Goal: Transaction & Acquisition: Purchase product/service

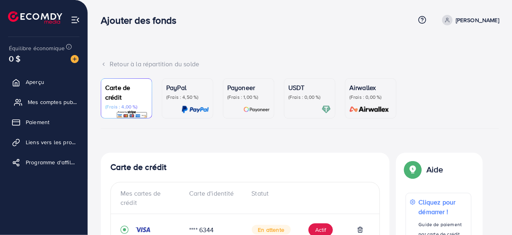
click at [40, 102] on font "Mes comptes publicitaires" at bounding box center [61, 102] width 67 height 8
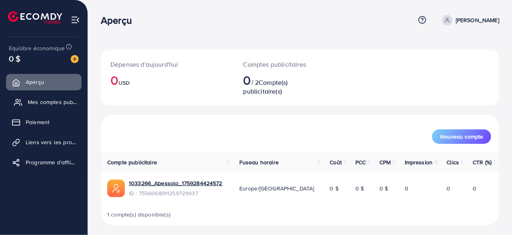
click at [47, 102] on font "Mes comptes publicitaires" at bounding box center [61, 102] width 67 height 8
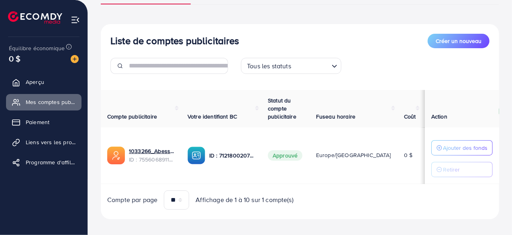
scroll to position [79, 0]
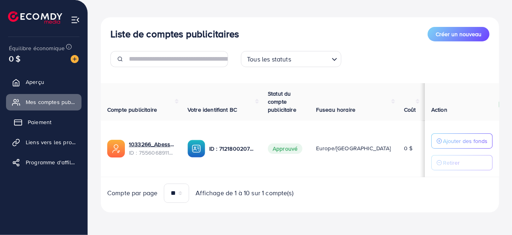
click at [39, 120] on font "Paiement" at bounding box center [40, 122] width 24 height 8
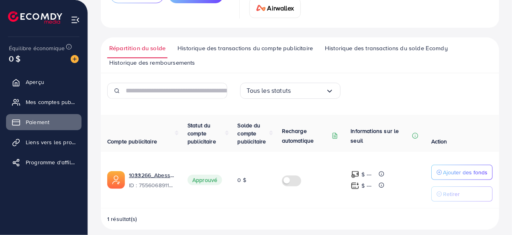
scroll to position [110, 0]
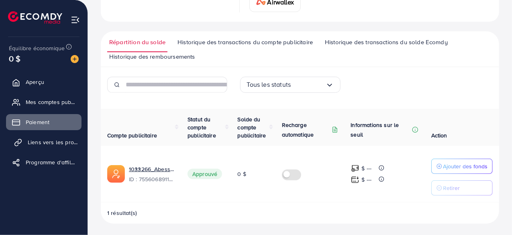
click at [61, 140] on font "Liens vers les produits" at bounding box center [57, 142] width 59 height 8
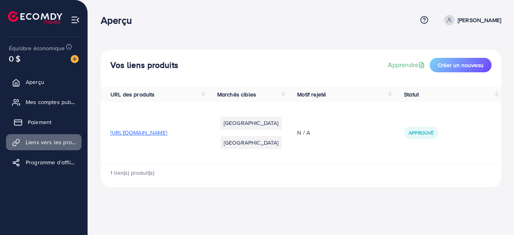
click at [44, 125] on font "Paiement" at bounding box center [40, 122] width 24 height 8
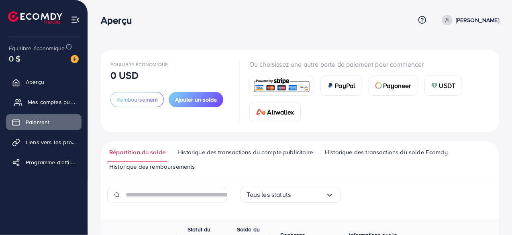
click at [51, 104] on font "Mes comptes publicitaires" at bounding box center [61, 102] width 67 height 8
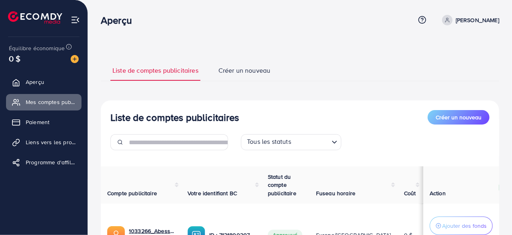
click at [467, 25] on div "Aperçu Centre d'aide Contacter le support Terme et politique À propos de nous […" at bounding box center [300, 20] width 398 height 22
click at [467, 23] on font "[PERSON_NAME]" at bounding box center [476, 20] width 43 height 8
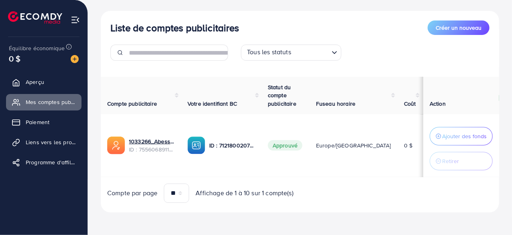
scroll to position [90, 0]
drag, startPoint x: 259, startPoint y: 130, endPoint x: 201, endPoint y: 130, distance: 57.4
click at [201, 130] on div "7121800207511076866" at bounding box center [231, 130] width 65 height 13
copy font "7121800207511076866"
drag, startPoint x: 185, startPoint y: 103, endPoint x: 246, endPoint y: 112, distance: 60.9
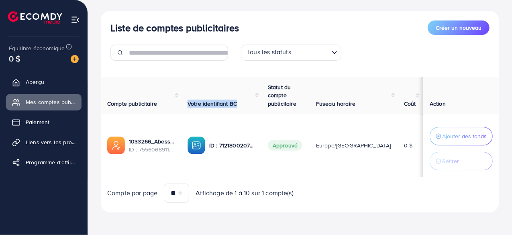
click at [246, 112] on th "Votre identifiant BC" at bounding box center [221, 95] width 80 height 37
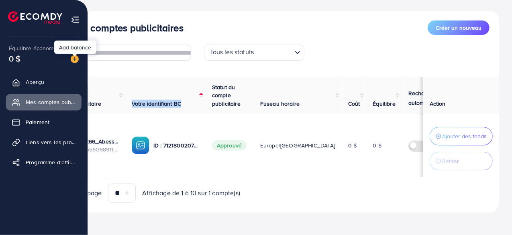
click at [73, 60] on img at bounding box center [75, 59] width 8 height 8
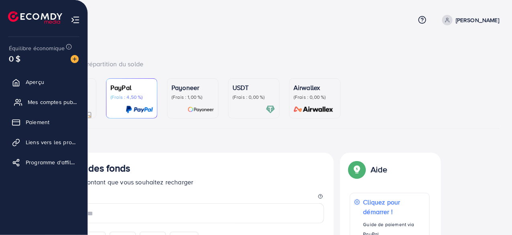
click at [33, 103] on font "Mes comptes publicitaires" at bounding box center [61, 102] width 67 height 8
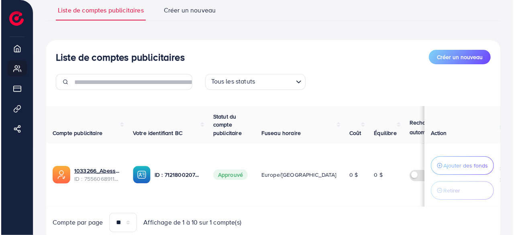
scroll to position [90, 0]
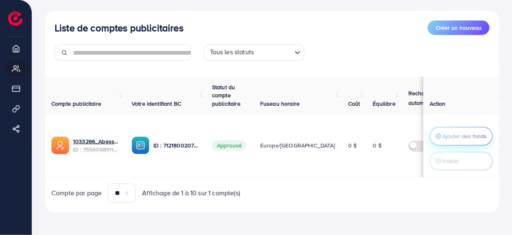
click at [465, 136] on font "Ajouter des fonds" at bounding box center [464, 136] width 45 height 8
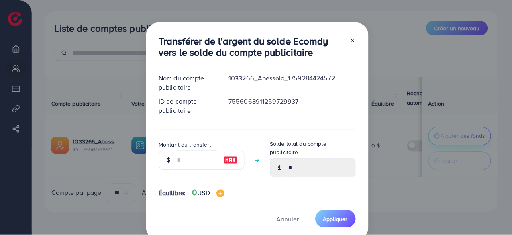
scroll to position [0, 0]
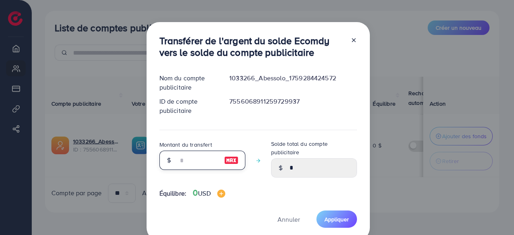
click at [185, 155] on input "number" at bounding box center [198, 159] width 40 height 19
click at [352, 39] on line at bounding box center [353, 40] width 3 height 3
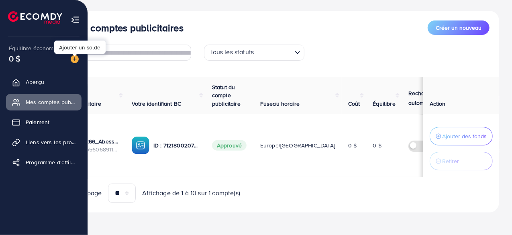
click at [73, 59] on img at bounding box center [75, 59] width 8 height 8
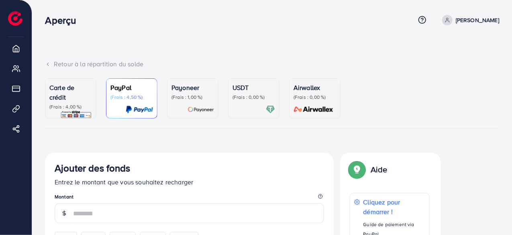
click at [265, 95] on p "(Frais : 0,00 %)" at bounding box center [253, 97] width 43 height 6
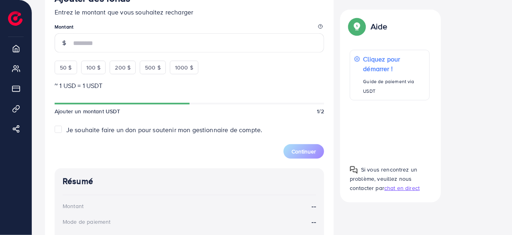
scroll to position [223, 0]
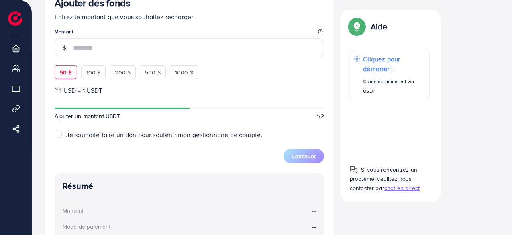
click at [66, 73] on font "50 $" at bounding box center [66, 72] width 12 height 8
type input "**"
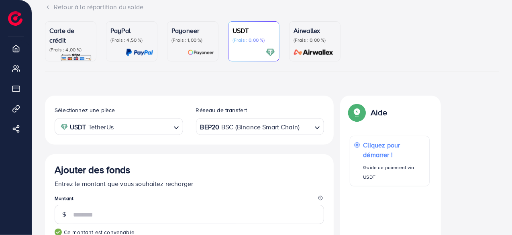
scroll to position [55, 0]
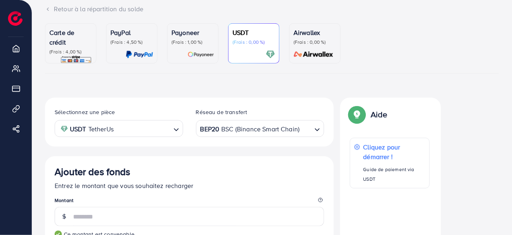
click at [61, 39] on font "Carte de crédit" at bounding box center [61, 37] width 25 height 18
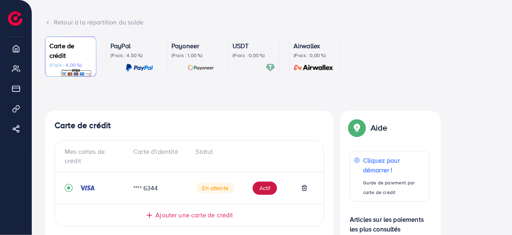
scroll to position [44, 0]
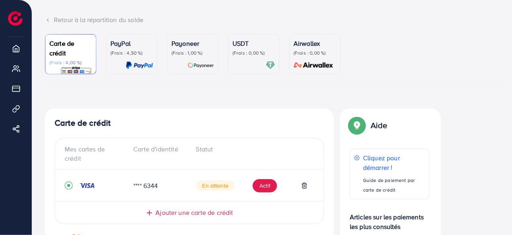
click at [255, 57] on div "USDT (Frais : 0,00 %)" at bounding box center [253, 54] width 43 height 31
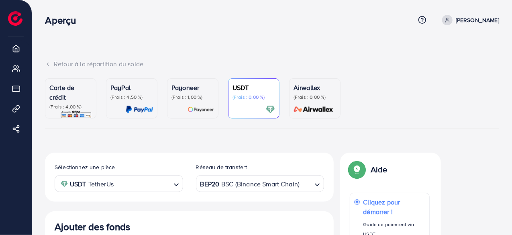
click at [181, 100] on font "(Frais : 1,00 %)" at bounding box center [186, 96] width 31 height 7
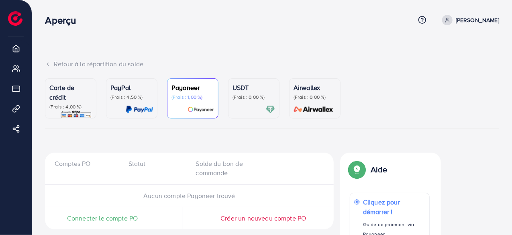
click at [72, 104] on font "(Frais : 4,00 %)" at bounding box center [65, 106] width 32 height 7
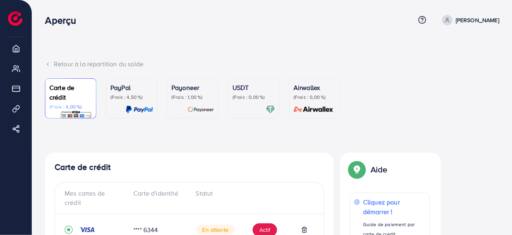
click at [131, 100] on div "PayPal (Frais : 4,50 %)" at bounding box center [131, 98] width 43 height 31
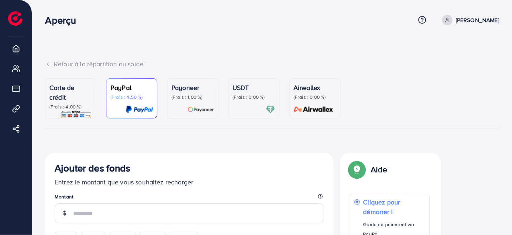
click at [198, 110] on img at bounding box center [200, 109] width 26 height 9
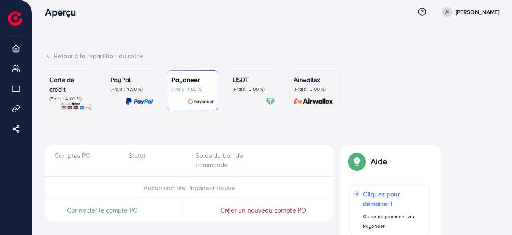
scroll to position [35, 0]
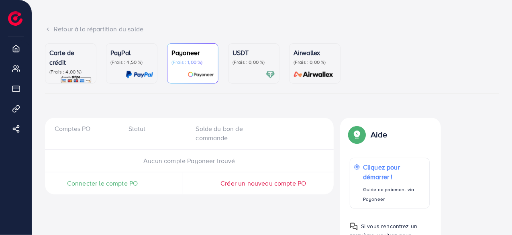
click at [70, 79] on img at bounding box center [76, 79] width 32 height 9
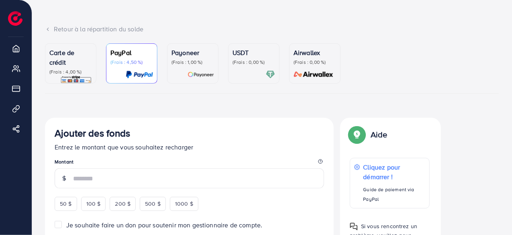
click at [64, 64] on font "Carte de crédit" at bounding box center [61, 57] width 25 height 18
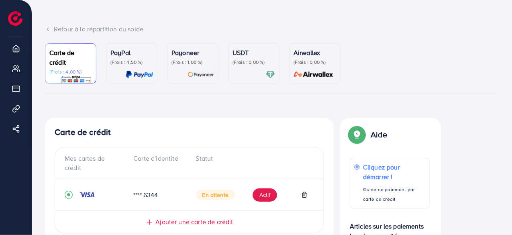
click at [38, 121] on div "Retour à la répartition du solde Carte de crédit (Frais : 4,00 %) PayPal (Frais…" at bounding box center [271, 157] width 479 height 384
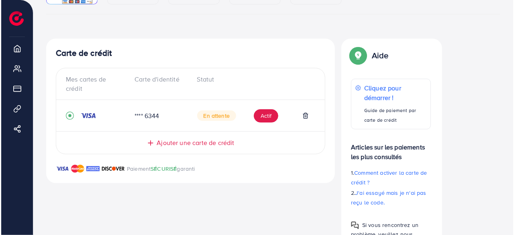
scroll to position [131, 0]
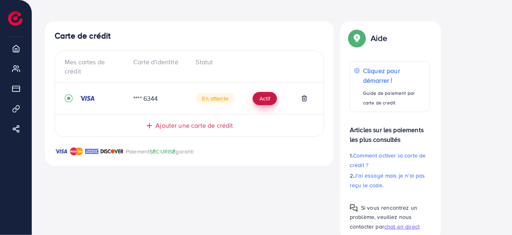
click at [259, 97] on font "Actif" at bounding box center [264, 99] width 11 height 8
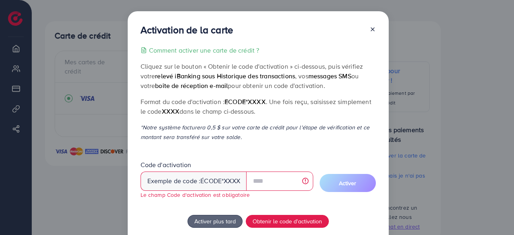
click at [317, 109] on p "Format du code d'activation : ecode*XXXX . Une fois reçu, saisissez simplement …" at bounding box center [257, 106] width 235 height 19
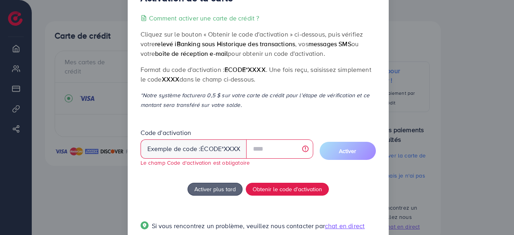
scroll to position [48, 0]
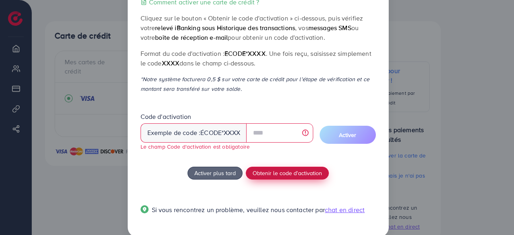
click at [282, 173] on font "Obtenir le code d'activation" at bounding box center [286, 173] width 69 height 8
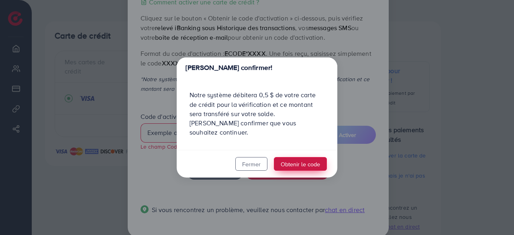
click at [299, 160] on font "Obtenir le code" at bounding box center [299, 164] width 39 height 8
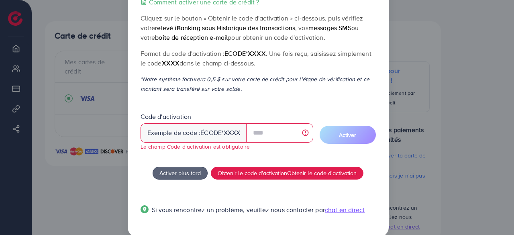
click at [334, 97] on div "Comment activer une carte de crédit ? Cliquez sur le bouton « Obtenir le code d…" at bounding box center [257, 110] width 235 height 227
click at [402, 26] on div "Activation de la carte Comment activer une carte de crédit ? Cliquez sur le bou…" at bounding box center [257, 117] width 514 height 235
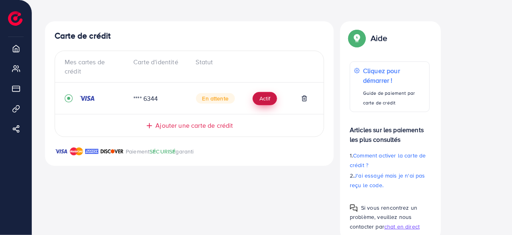
click at [260, 100] on font "Actif" at bounding box center [264, 99] width 11 height 8
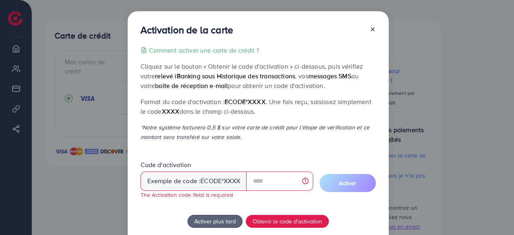
click at [325, 116] on div "Comment activer une carte de crédit ? Cliquez sur le bouton « Obtenir le code d…" at bounding box center [257, 158] width 235 height 227
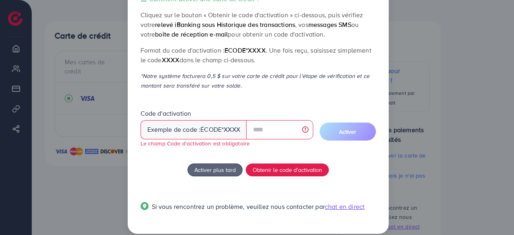
scroll to position [61, 0]
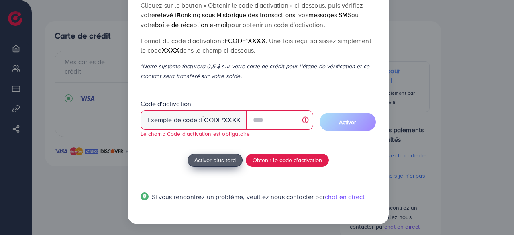
click at [221, 159] on font "Activer plus tard" at bounding box center [214, 160] width 41 height 8
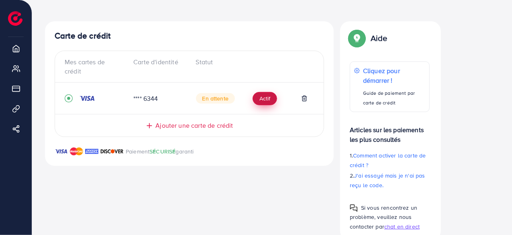
click at [265, 98] on font "Actif" at bounding box center [264, 99] width 11 height 8
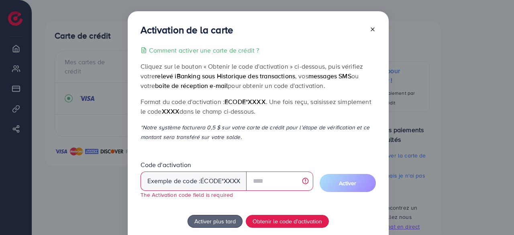
click at [335, 119] on div "Comment activer une carte de crédit ? Cliquez sur le bouton « Obtenir le code d…" at bounding box center [257, 158] width 235 height 227
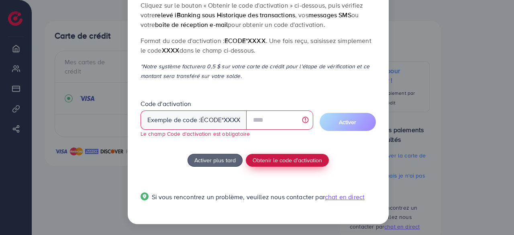
click at [281, 162] on font "Obtenir le code d'activation" at bounding box center [286, 160] width 69 height 8
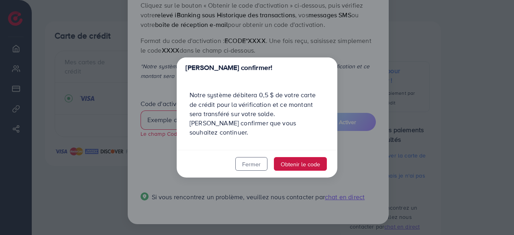
click at [296, 157] on button "Obtenir le code" at bounding box center [300, 164] width 53 height 14
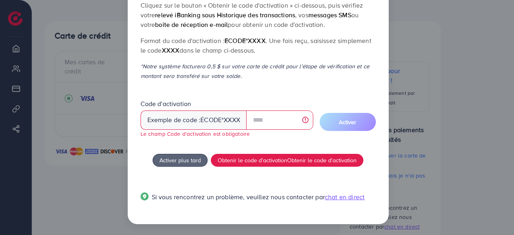
click at [243, 61] on div "Comment activer une carte de crédit ? Cliquez sur le bouton « Obtenir le code d…" at bounding box center [257, 97] width 235 height 227
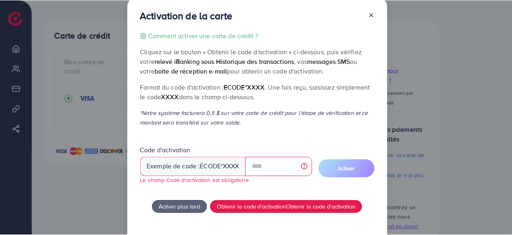
scroll to position [13, 0]
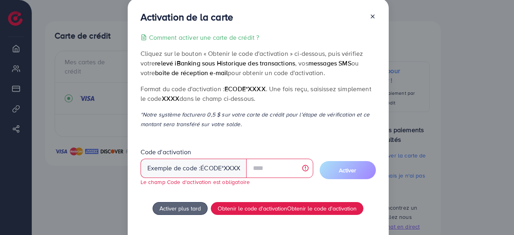
click at [207, 70] on font "boîte de réception e-mail" at bounding box center [191, 72] width 73 height 9
drag, startPoint x: 199, startPoint y: 167, endPoint x: 237, endPoint y: 173, distance: 38.1
click at [237, 173] on div "Exemple de code : écode *XXXX" at bounding box center [193, 167] width 106 height 19
click at [221, 167] on font "*XXXX" at bounding box center [230, 167] width 18 height 9
click at [219, 168] on font "écode" at bounding box center [210, 167] width 21 height 9
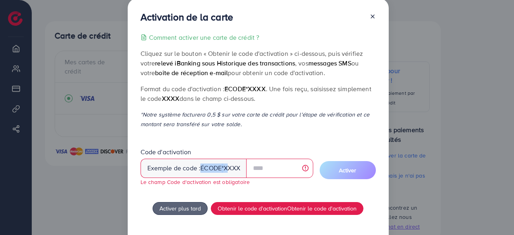
drag, startPoint x: 199, startPoint y: 167, endPoint x: 229, endPoint y: 167, distance: 29.3
click at [229, 167] on div "Exemple de code : écode *XXXX" at bounding box center [193, 167] width 106 height 19
click at [372, 19] on icon at bounding box center [372, 16] width 6 height 6
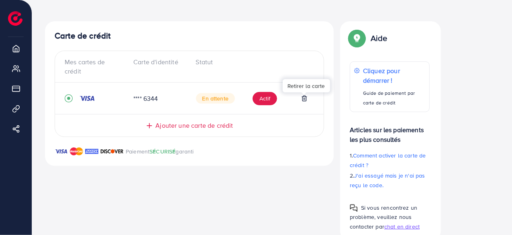
click at [304, 98] on line at bounding box center [304, 99] width 0 height 2
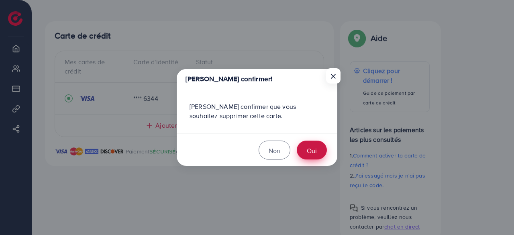
click at [312, 146] on font "Oui" at bounding box center [312, 150] width 10 height 9
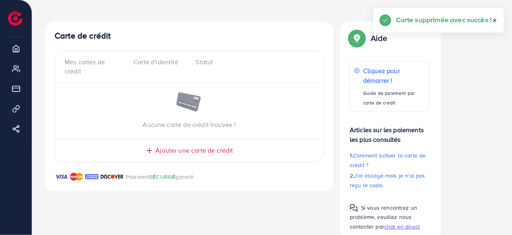
click at [180, 149] on font "Ajouter une carte de crédit" at bounding box center [193, 150] width 77 height 9
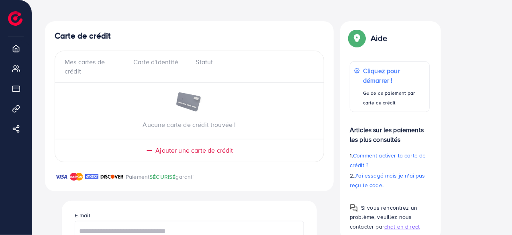
click at [217, 148] on font "Ajouter une carte de crédit" at bounding box center [193, 150] width 77 height 9
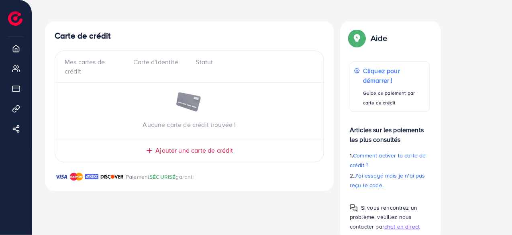
click at [151, 149] on icon at bounding box center [149, 150] width 8 height 8
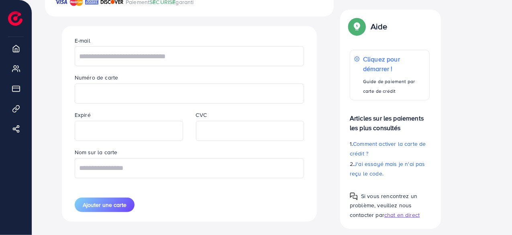
scroll to position [314, 0]
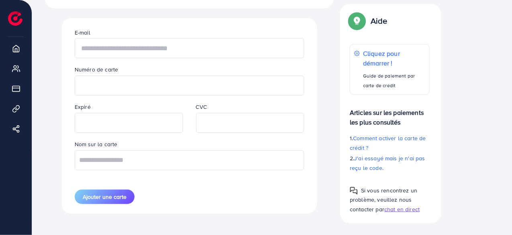
click at [184, 51] on input "text" at bounding box center [189, 48] width 229 height 20
type input "**********"
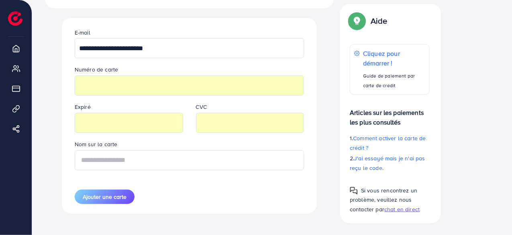
type input "**********"
click at [114, 195] on font "Ajouter une carte" at bounding box center [105, 197] width 44 height 8
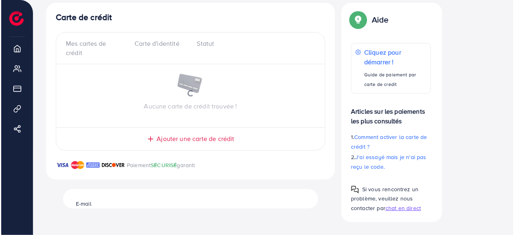
scroll to position [149, 0]
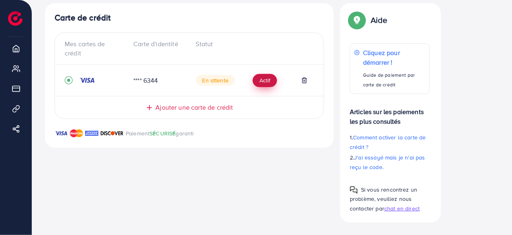
click at [262, 80] on font "Actif" at bounding box center [264, 81] width 11 height 8
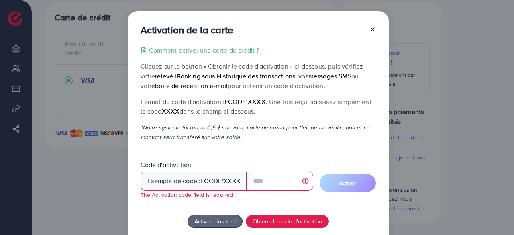
click at [303, 138] on p "*Notre système facturera 0,5 $ sur votre carte de crédit pour l'étape de vérifi…" at bounding box center [257, 131] width 235 height 19
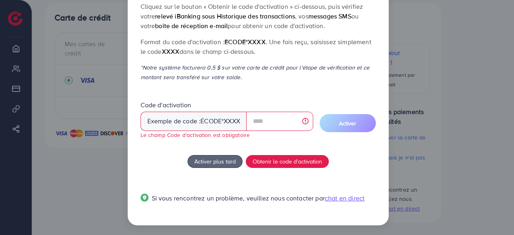
scroll to position [61, 0]
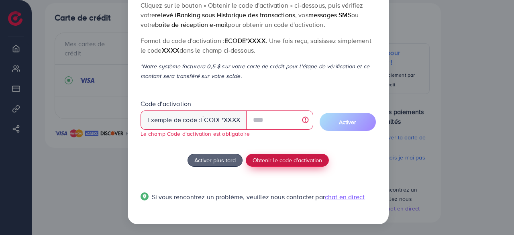
click at [286, 160] on font "Obtenir le code d'activation" at bounding box center [286, 160] width 69 height 8
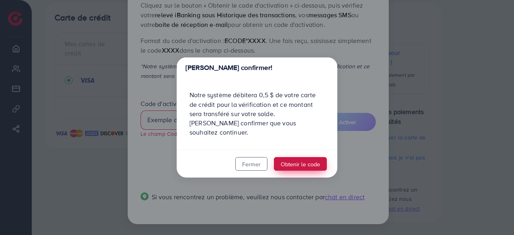
click at [300, 159] on font "Obtenir le code" at bounding box center [299, 163] width 39 height 8
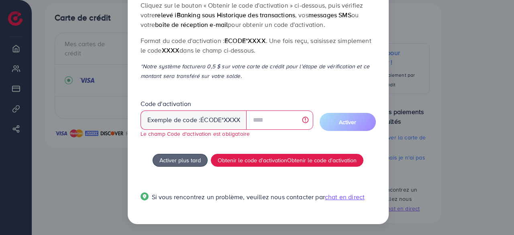
click at [348, 43] on font ". Une fois reçu, saisissez simplement le code" at bounding box center [255, 45] width 231 height 18
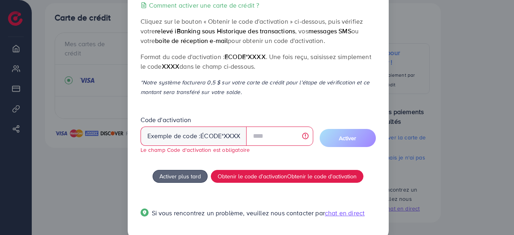
scroll to position [29, 0]
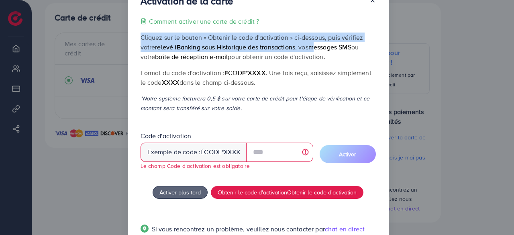
drag, startPoint x: 320, startPoint y: 42, endPoint x: 324, endPoint y: 22, distance: 20.5
click at [324, 22] on div "Comment activer une carte de crédit ? Cliquez sur le bouton « Obtenir le code d…" at bounding box center [257, 129] width 235 height 227
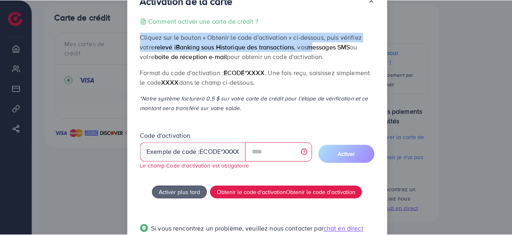
scroll to position [0, 0]
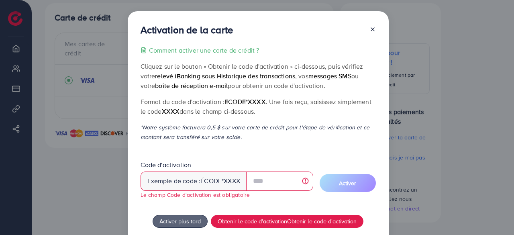
click at [371, 30] on line at bounding box center [372, 29] width 3 height 3
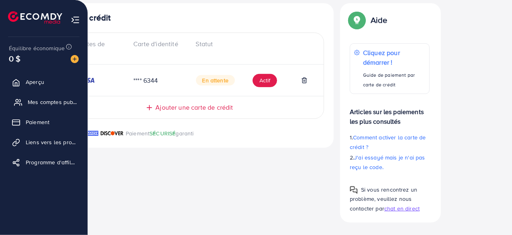
click at [48, 103] on font "Mes comptes publicitaires" at bounding box center [61, 102] width 67 height 8
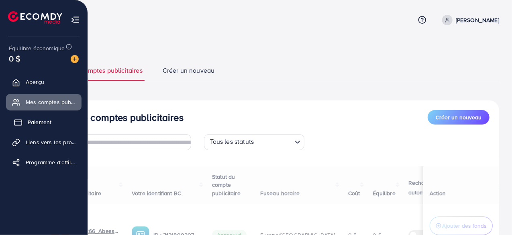
click at [41, 120] on font "Paiement" at bounding box center [40, 122] width 24 height 8
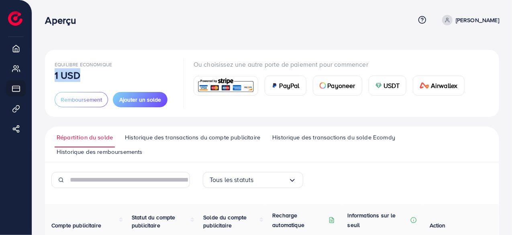
drag, startPoint x: 83, startPoint y: 73, endPoint x: 54, endPoint y: 73, distance: 28.9
click at [54, 73] on div "Équilibre économique 1 USD Remboursement Ajouter un solde Ou choisissez une aut…" at bounding box center [272, 83] width 454 height 67
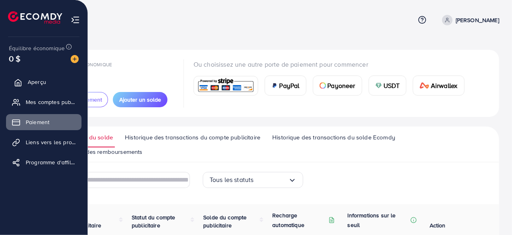
click at [16, 89] on link "Aperçu" at bounding box center [43, 82] width 75 height 16
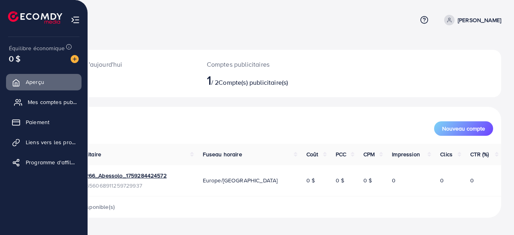
click at [30, 102] on font "Mes comptes publicitaires" at bounding box center [61, 102] width 67 height 8
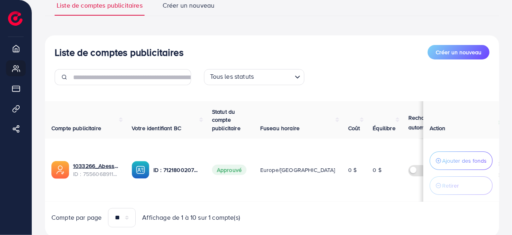
scroll to position [70, 0]
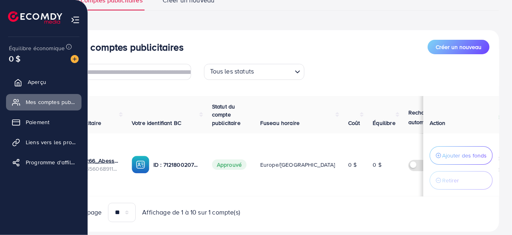
click at [16, 89] on link "Aperçu" at bounding box center [43, 82] width 75 height 16
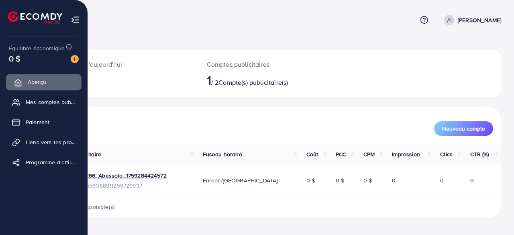
click at [18, 87] on link "Aperçu" at bounding box center [43, 82] width 75 height 16
click at [28, 102] on font "Mes comptes publicitaires" at bounding box center [61, 102] width 67 height 8
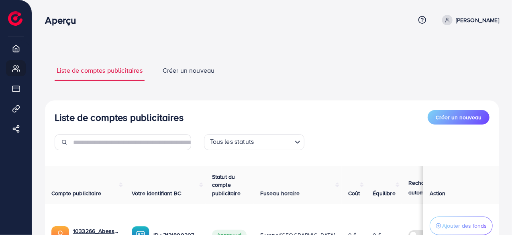
click at [74, 60] on ul "Liste de comptes publicitaires Créer un nouveau" at bounding box center [272, 70] width 454 height 22
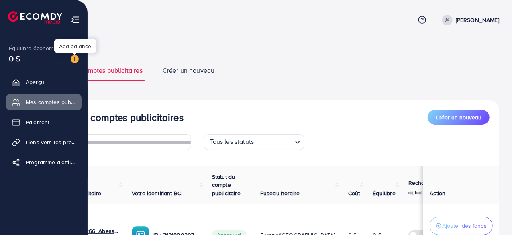
click at [77, 59] on img at bounding box center [75, 59] width 8 height 8
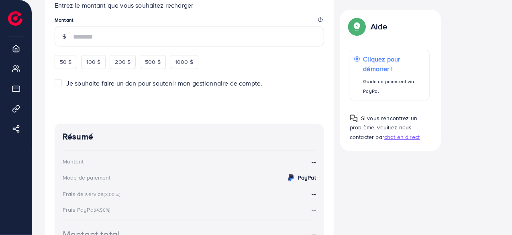
scroll to position [176, 0]
click at [61, 67] on div "50 $" at bounding box center [66, 63] width 22 height 14
type input "**"
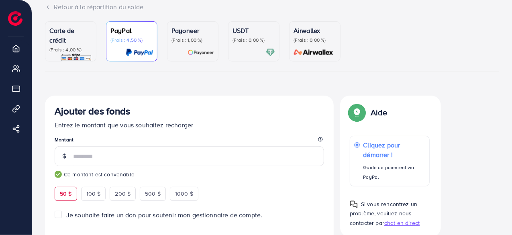
scroll to position [32, 0]
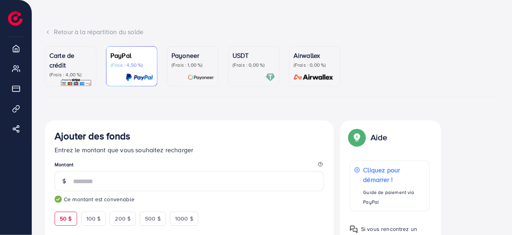
click at [70, 59] on font "Carte de crédit" at bounding box center [61, 60] width 25 height 18
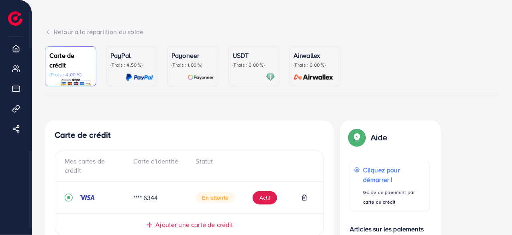
click at [43, 108] on div "Carte de crédit (Frais : 4,00 %) PayPal (Frais : 4,50 %) Payoneer (Frais : 1,00…" at bounding box center [272, 192] width 467 height 293
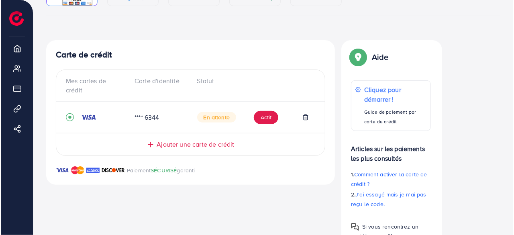
scroll to position [128, 0]
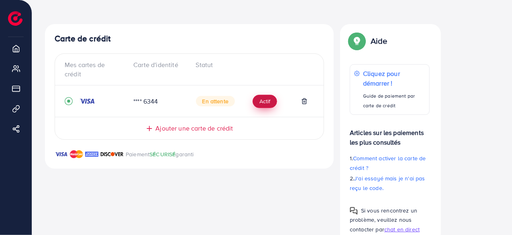
click at [263, 98] on font "Actif" at bounding box center [264, 101] width 11 height 8
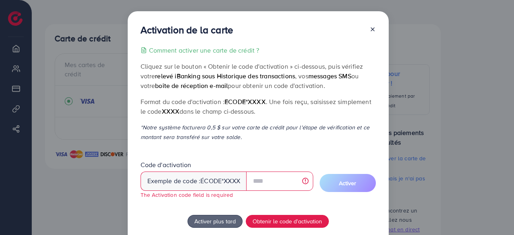
click at [295, 105] on font ". Une fois reçu, saisissez simplement le code" at bounding box center [255, 106] width 231 height 18
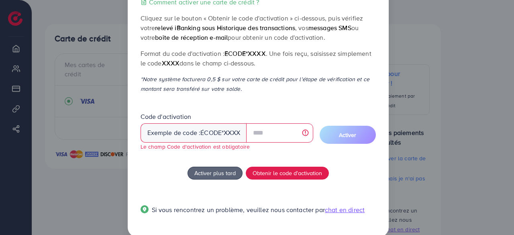
scroll to position [61, 0]
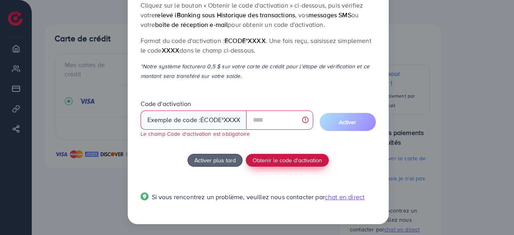
click at [299, 158] on font "Obtenir le code d'activation" at bounding box center [286, 160] width 69 height 8
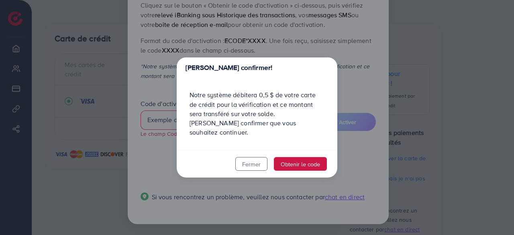
click at [299, 160] on font "Obtenir le code" at bounding box center [299, 164] width 39 height 8
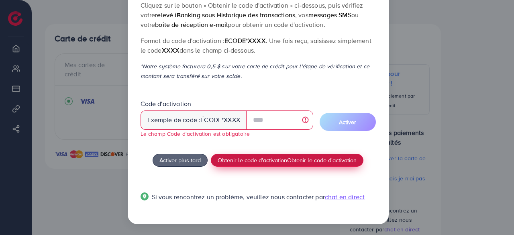
click at [283, 158] on font "Obtenir le code d'activation" at bounding box center [251, 160] width 69 height 8
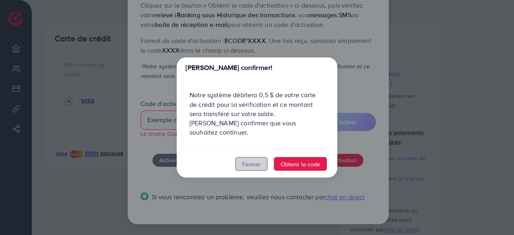
click at [250, 160] on font "Fermer" at bounding box center [251, 164] width 18 height 8
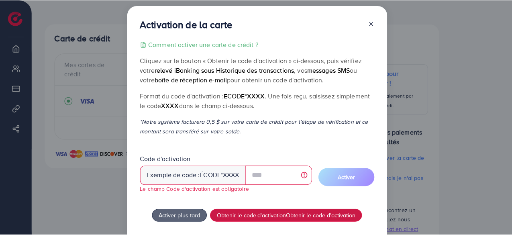
scroll to position [0, 0]
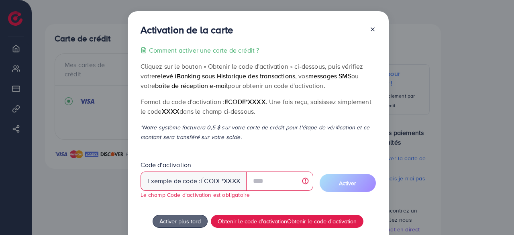
click at [370, 28] on icon at bounding box center [372, 29] width 6 height 6
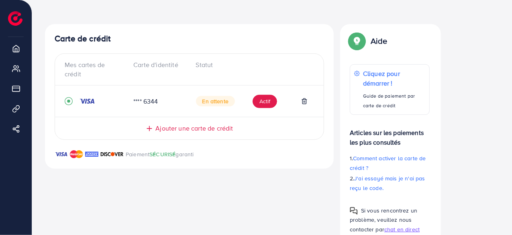
click at [372, 30] on div "Aide Cliquez pour démarrer ! Guide de paiement par carte de crédit Articles sur…" at bounding box center [390, 133] width 101 height 219
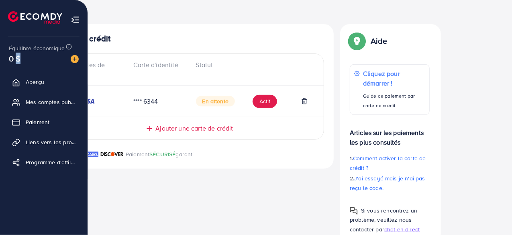
drag, startPoint x: 27, startPoint y: 73, endPoint x: 16, endPoint y: 66, distance: 12.6
click at [16, 66] on div "Équilibre économique 0 $" at bounding box center [43, 54] width 75 height 34
click at [33, 83] on font "Aperçu" at bounding box center [37, 82] width 18 height 8
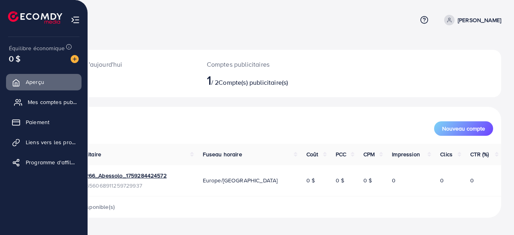
click at [44, 105] on font "Mes comptes publicitaires" at bounding box center [61, 102] width 67 height 8
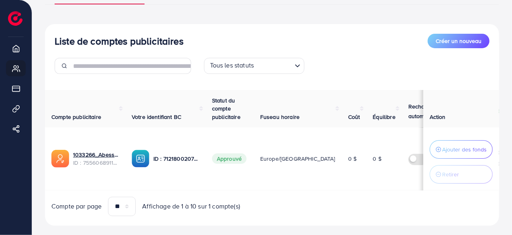
scroll to position [90, 0]
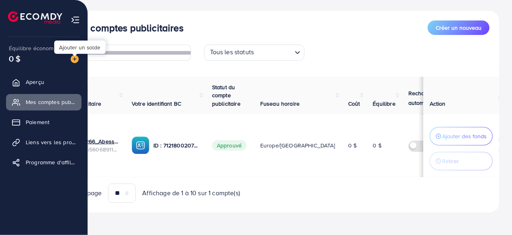
click at [73, 59] on img at bounding box center [75, 59] width 8 height 8
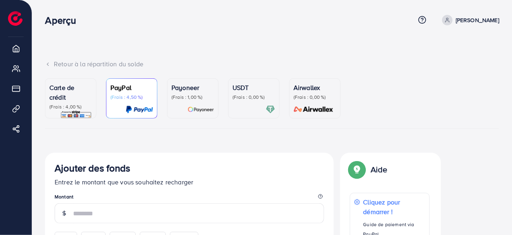
click at [73, 99] on p "Carte de crédit" at bounding box center [70, 92] width 43 height 19
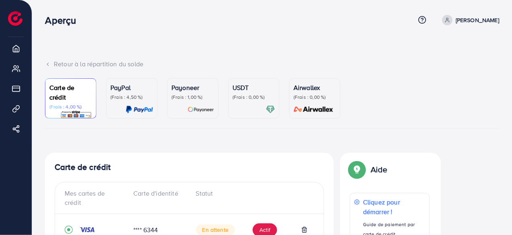
click at [77, 135] on div "Carte de crédit (Frais : 4,00 %) PayPal (Frais : 4,50 %) Payoneer (Frais : 1,00…" at bounding box center [272, 224] width 454 height 293
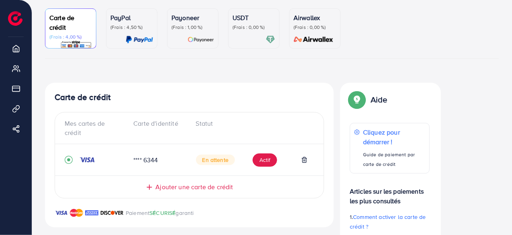
scroll to position [14, 0]
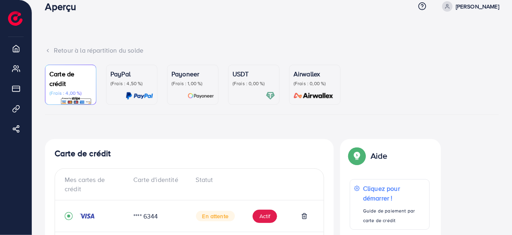
click at [189, 77] on font "Payoneer" at bounding box center [185, 73] width 28 height 9
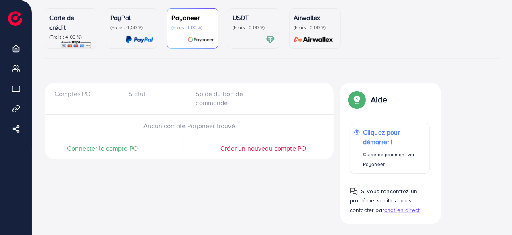
scroll to position [71, 0]
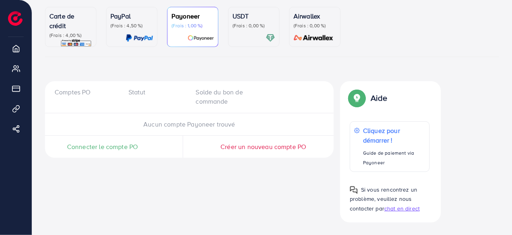
click at [109, 146] on font "Connecter le compte PO" at bounding box center [102, 146] width 71 height 9
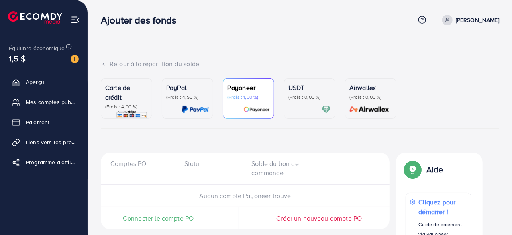
click at [129, 101] on p "Carte de crédit" at bounding box center [126, 92] width 43 height 19
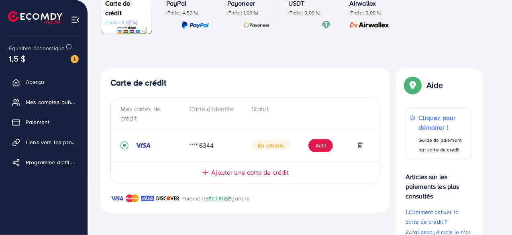
scroll to position [84, 0]
click at [301, 21] on div at bounding box center [309, 25] width 43 height 9
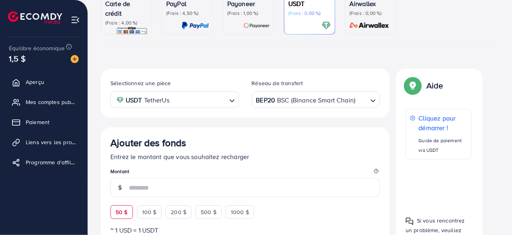
click at [126, 210] on font "50 $" at bounding box center [122, 212] width 12 height 8
type input "**"
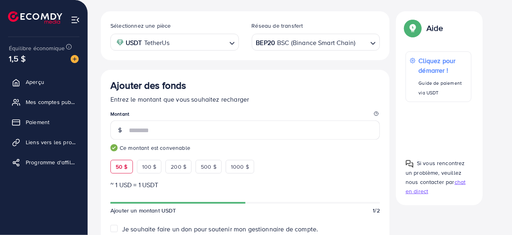
scroll to position [141, 0]
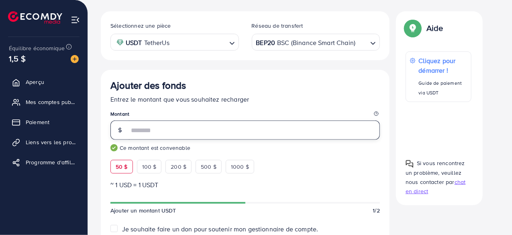
click at [193, 130] on input "**" at bounding box center [254, 129] width 251 height 19
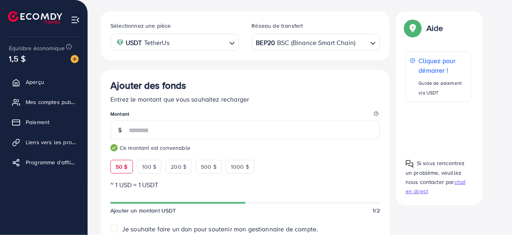
click at [43, 185] on ul "Aperçu Mes comptes publicitaires Paiement Liens vers les produits Programme d'a…" at bounding box center [43, 132] width 87 height 123
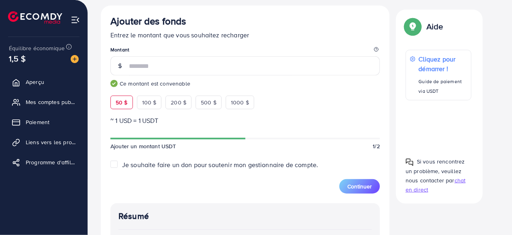
scroll to position [206, 0]
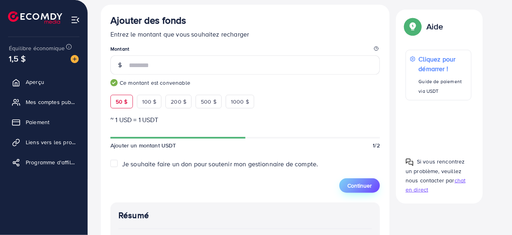
click at [357, 185] on font "Continuer" at bounding box center [359, 185] width 24 height 8
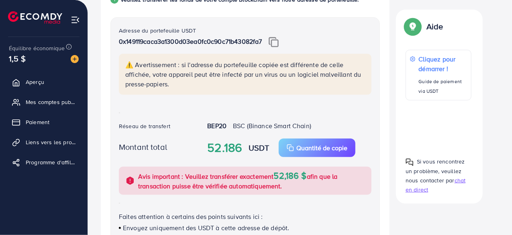
scroll to position [183, 0]
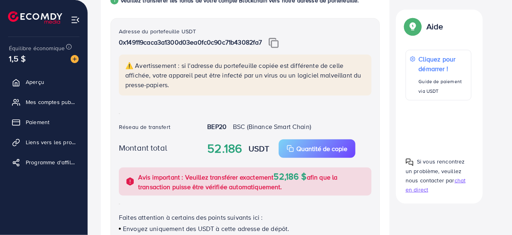
click at [273, 44] on img at bounding box center [273, 43] width 10 height 10
click at [274, 41] on img at bounding box center [273, 43] width 10 height 10
click at [304, 148] on font "Quantité de copie" at bounding box center [321, 148] width 51 height 9
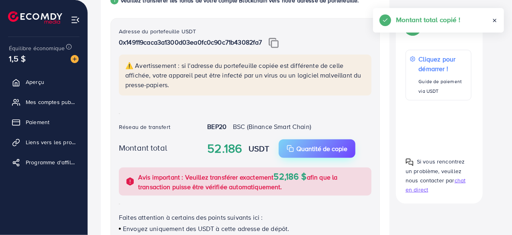
click at [304, 148] on font "Quantité de copie" at bounding box center [321, 148] width 51 height 9
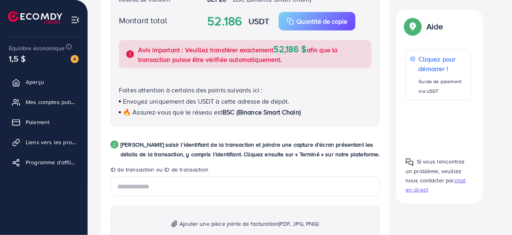
scroll to position [325, 0]
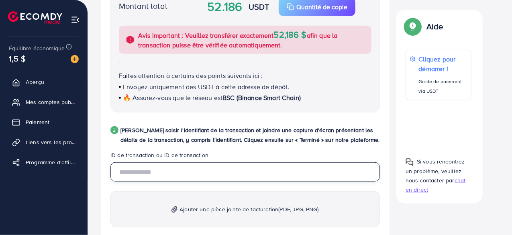
click at [221, 167] on input "text" at bounding box center [244, 171] width 269 height 19
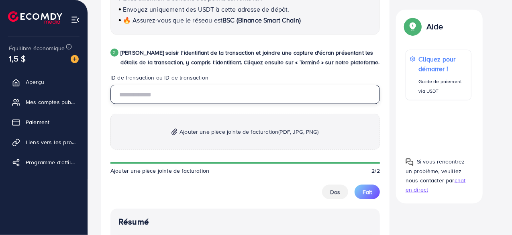
scroll to position [402, 0]
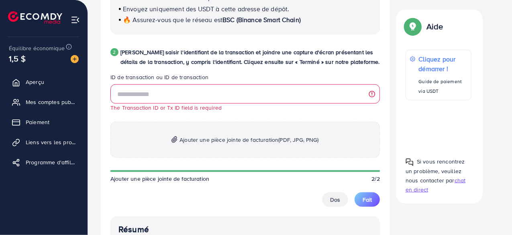
click at [74, 18] on img at bounding box center [75, 19] width 9 height 9
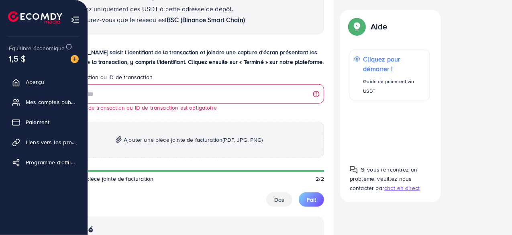
click at [21, 18] on img at bounding box center [35, 17] width 54 height 12
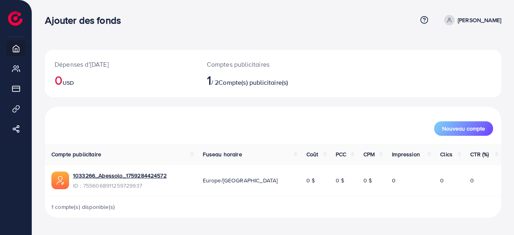
click at [482, 18] on font "[PERSON_NAME]" at bounding box center [478, 20] width 43 height 8
click at [366, 28] on div "Ajouter des fonds Centre d'aide Contacter le support Terme et politique À propo…" at bounding box center [273, 20] width 456 height 22
click at [473, 22] on font "[PERSON_NAME]" at bounding box center [478, 20] width 43 height 8
click at [447, 46] on font "Profil" at bounding box center [449, 47] width 15 height 9
select select "******"
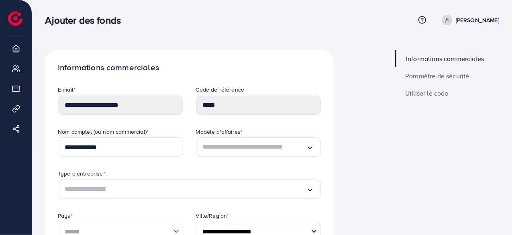
click at [468, 22] on font "[PERSON_NAME]" at bounding box center [476, 20] width 43 height 8
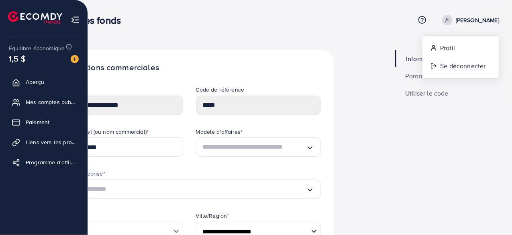
click at [26, 19] on img at bounding box center [35, 17] width 54 height 12
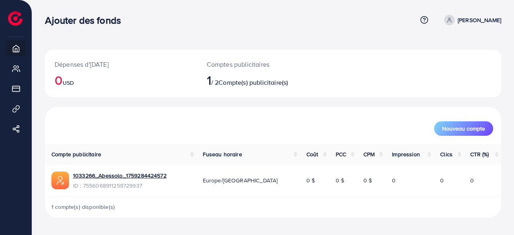
click at [351, 27] on div "Ajouter des fonds Centre d'aide Contacter le support Terme et politique À propo…" at bounding box center [273, 20] width 456 height 22
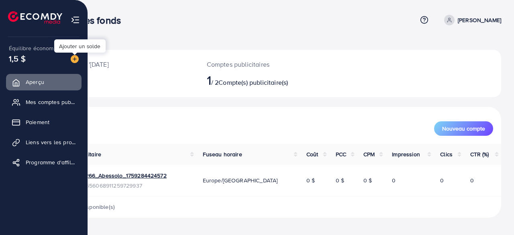
click at [75, 59] on img at bounding box center [75, 59] width 8 height 8
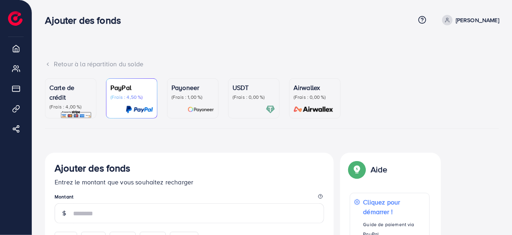
click at [188, 46] on div "Retour à la répartition du solde Carte de crédit (Frais : 4,00 %) PayPal (Frais…" at bounding box center [271, 232] width 479 height 464
click at [252, 95] on font "(Frais : 0,00 %)" at bounding box center [248, 96] width 32 height 7
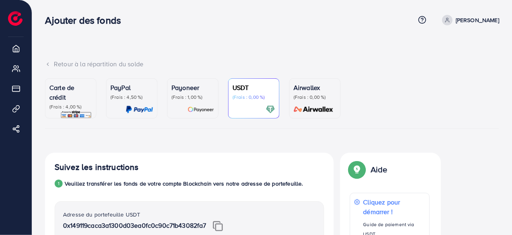
click at [481, 97] on ul "Carte de crédit (Frais : 4,00 %) PayPal (Frais : 4,50 %) Payoneer (Frais : 1,00…" at bounding box center [272, 103] width 454 height 50
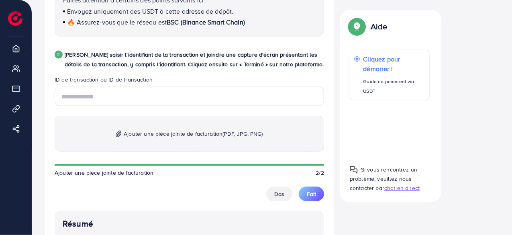
scroll to position [401, 0]
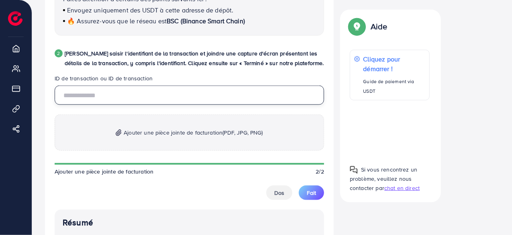
click at [131, 97] on input "text" at bounding box center [189, 94] width 269 height 19
click at [177, 93] on input "text" at bounding box center [189, 94] width 269 height 19
type input "*"
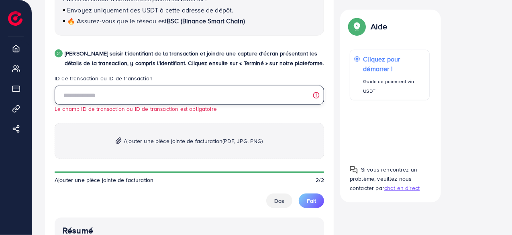
click at [99, 94] on input "text" at bounding box center [189, 94] width 269 height 19
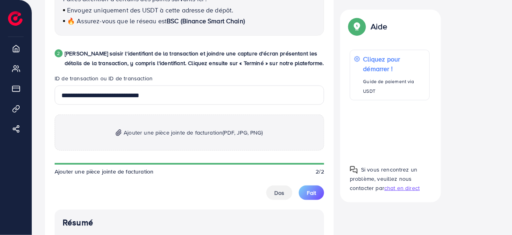
click at [183, 120] on p "Ajouter une pièce jointe de facturation (PDF, JPG, PNG)" at bounding box center [189, 132] width 269 height 36
click at [203, 144] on p "Ajouter une pièce jointe de facturation (PDF, JPG, PNG)" at bounding box center [189, 132] width 269 height 36
click at [139, 130] on font "Ajouter une pièce jointe de facturation" at bounding box center [173, 132] width 99 height 8
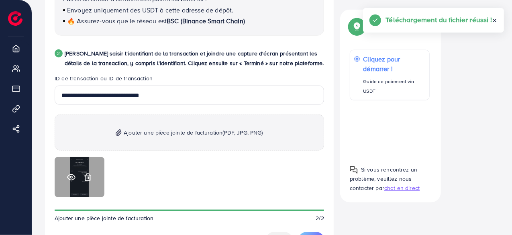
click at [71, 176] on icon at bounding box center [71, 177] width 8 height 8
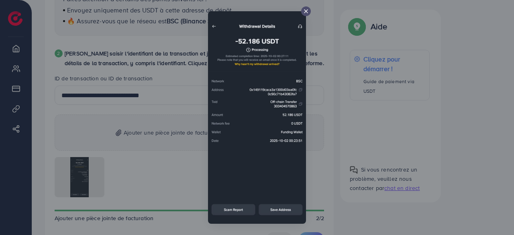
click at [305, 14] on icon at bounding box center [306, 11] width 6 height 6
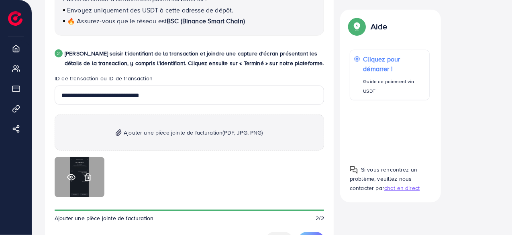
click at [71, 175] on icon at bounding box center [71, 177] width 8 height 8
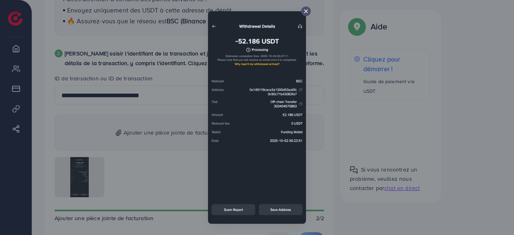
click at [304, 9] on icon at bounding box center [306, 11] width 6 height 6
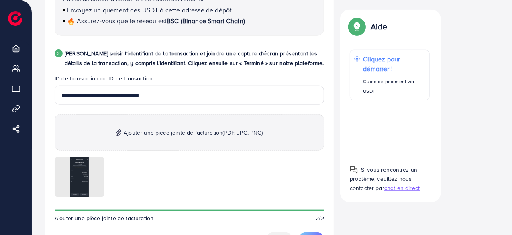
click at [120, 129] on img at bounding box center [119, 132] width 6 height 7
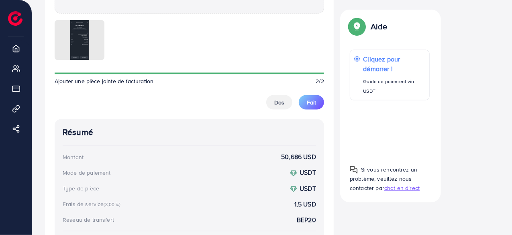
scroll to position [619, 0]
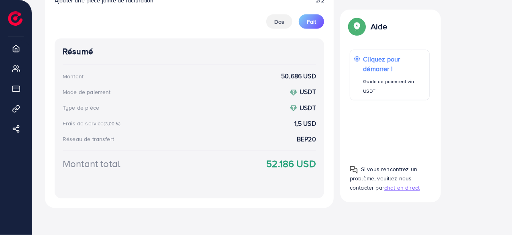
click at [318, 174] on div "Résumé Montant 50,686 USD Mode de paiement USDT Type de pièce USDT Frais de ser…" at bounding box center [189, 119] width 269 height 160
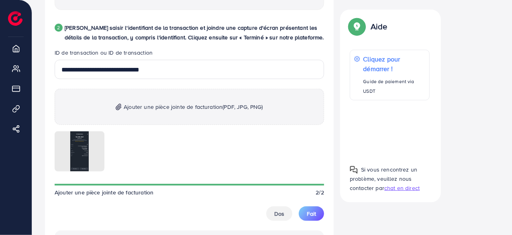
scroll to position [426, 0]
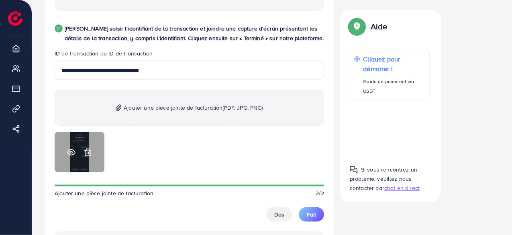
click at [74, 153] on icon at bounding box center [71, 152] width 8 height 6
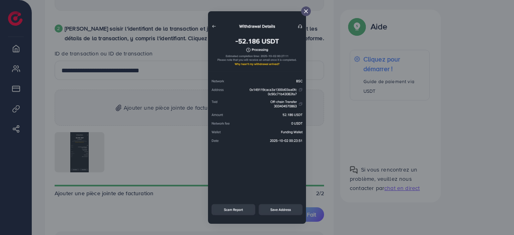
click at [383, 104] on div at bounding box center [257, 117] width 514 height 235
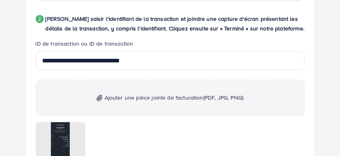
scroll to position [454, 0]
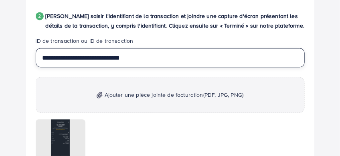
click at [71, 55] on input "**********" at bounding box center [170, 57] width 269 height 19
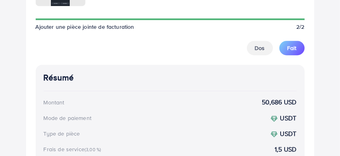
scroll to position [608, 0]
type input "**********"
click at [295, 47] on font "Fait" at bounding box center [292, 48] width 9 height 8
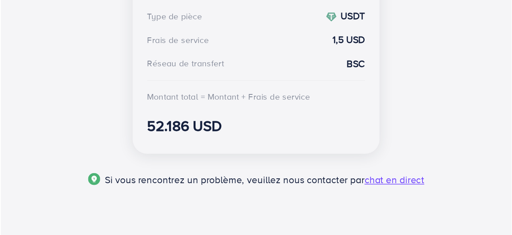
scroll to position [201, 0]
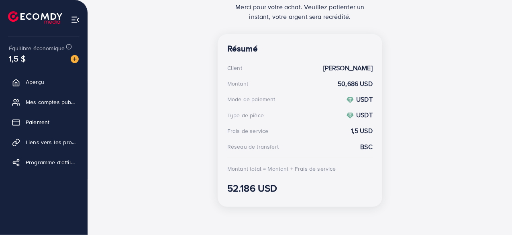
click at [177, 43] on div "Recharge en cours Merci pour votre achat. Veuillez patienter un instant, votre …" at bounding box center [300, 82] width 398 height 262
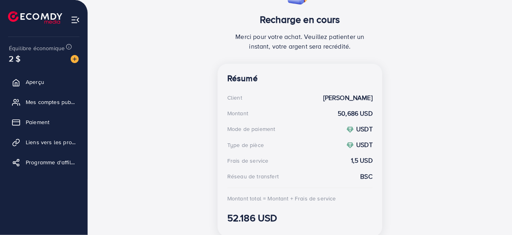
scroll to position [201, 0]
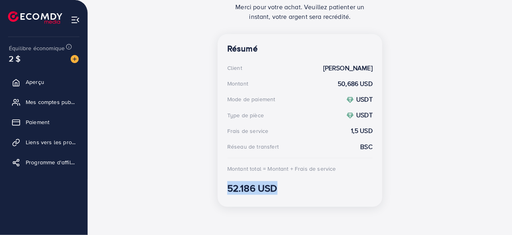
drag, startPoint x: 275, startPoint y: 188, endPoint x: 224, endPoint y: 188, distance: 51.4
click at [224, 188] on div "Résumé Client Loïc Abessolo Montant 50,686 USD Mode de paiement USDT Type de pi…" at bounding box center [299, 120] width 165 height 173
copy font "52.186 USD"
click at [253, 178] on div "Résumé Client Loïc Abessolo Montant 50,686 USD Mode de paiement USDT Type de pi…" at bounding box center [299, 120] width 165 height 173
drag, startPoint x: 254, startPoint y: 187, endPoint x: 222, endPoint y: 188, distance: 31.7
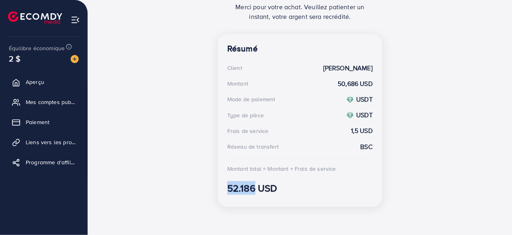
click at [222, 188] on div "Résumé Client Loïc Abessolo Montant 50,686 USD Mode de paiement USDT Type de pi…" at bounding box center [299, 120] width 165 height 173
copy font "52.186"
click at [55, 106] on font "Mes comptes publicitaires" at bounding box center [61, 102] width 67 height 8
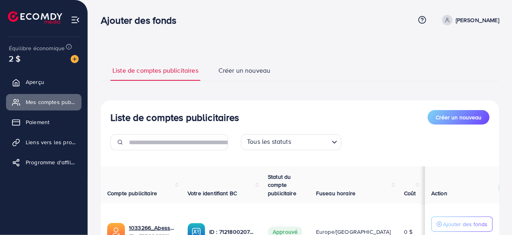
scroll to position [84, 0]
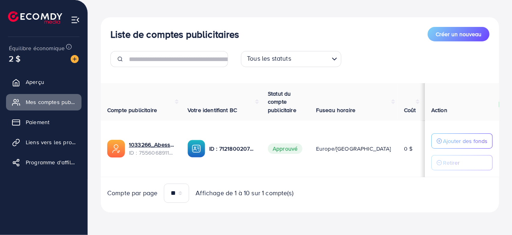
click at [339, 76] on div "Liste de comptes publicitaires Créer un nouveau Tous les statuts Chargement... …" at bounding box center [300, 114] width 398 height 195
